Goal: Transaction & Acquisition: Purchase product/service

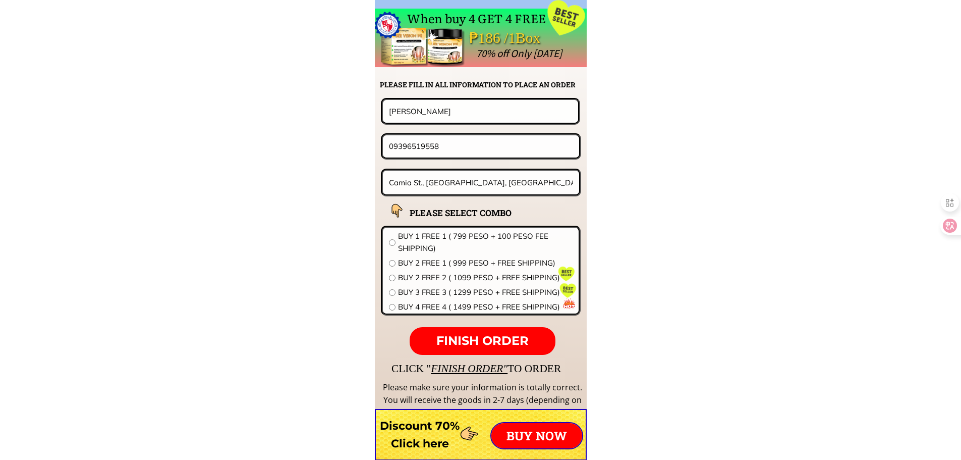
scroll to position [7917, 0]
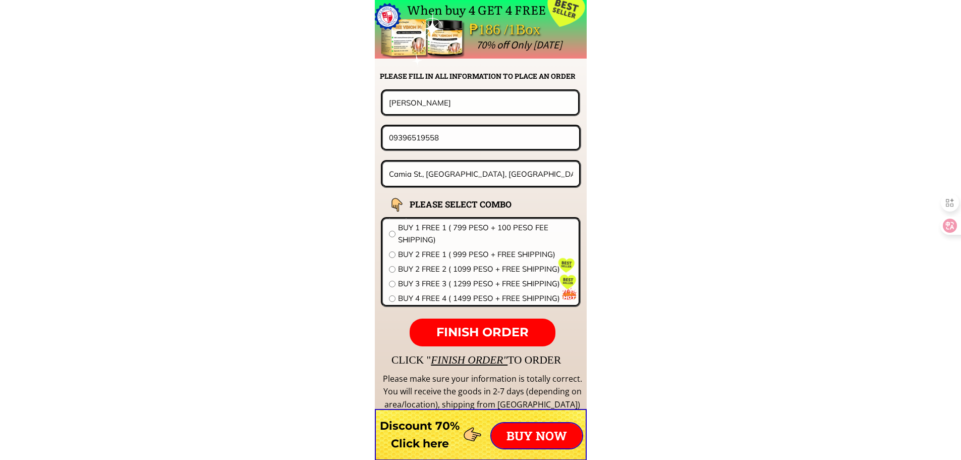
drag, startPoint x: 305, startPoint y: 130, endPoint x: 229, endPoint y: 129, distance: 76.7
paste input "560987136"
type input "09560987136"
drag, startPoint x: 458, startPoint y: 103, endPoint x: 225, endPoint y: 100, distance: 233.1
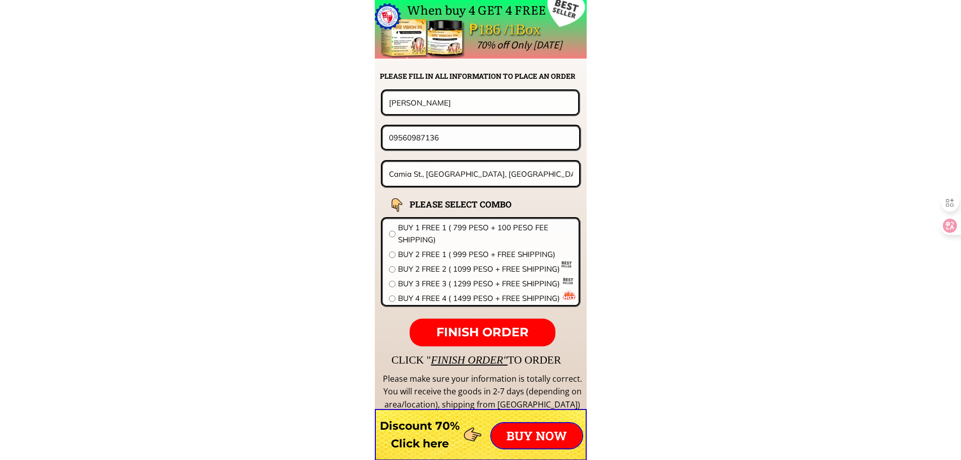
paste input "[PERSON_NAME]"
type input "[PERSON_NAME]"
click at [449, 177] on input "Camia St., [GEOGRAPHIC_DATA], [GEOGRAPHIC_DATA][PERSON_NAME], [GEOGRAPHIC_DATA]…" at bounding box center [482, 174] width 190 height 24
paste input "Dawis Norte [PERSON_NAME][GEOGRAPHIC_DATA]"
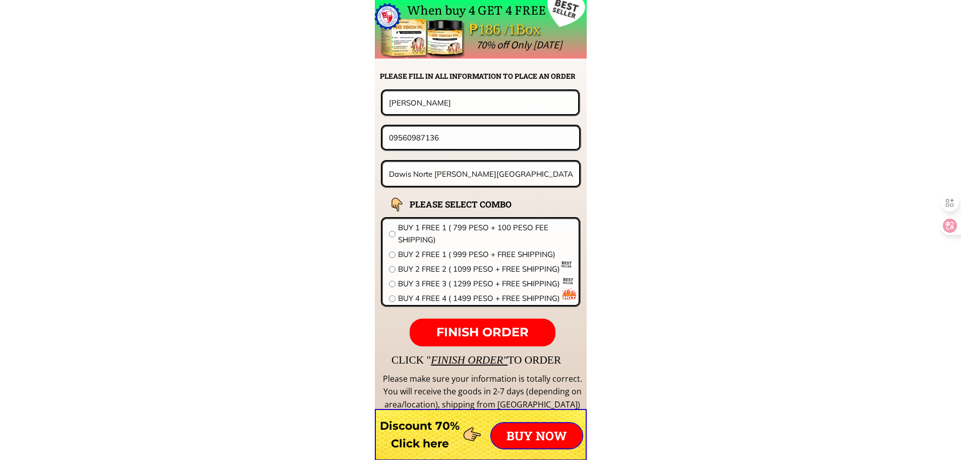
type input "Dawis Norte [PERSON_NAME][GEOGRAPHIC_DATA]"
click at [430, 228] on span "BUY 1 FREE 1 ( 799 PESO + 100 PESO FEE SHIPPING)" at bounding box center [485, 234] width 175 height 24
radio input "true"
click at [483, 334] on span "FINISH ORDER" at bounding box center [482, 331] width 92 height 15
